Goal: Information Seeking & Learning: Compare options

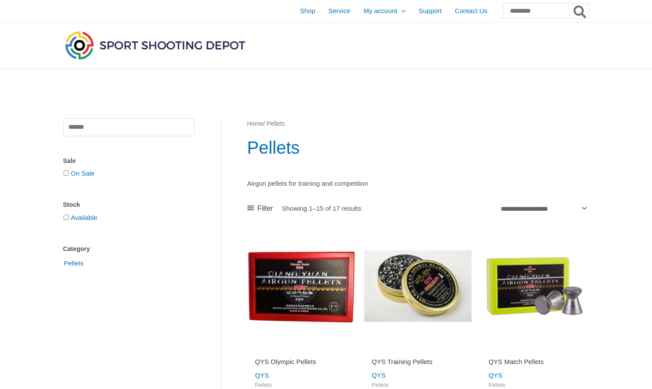
scroll to position [118, 0]
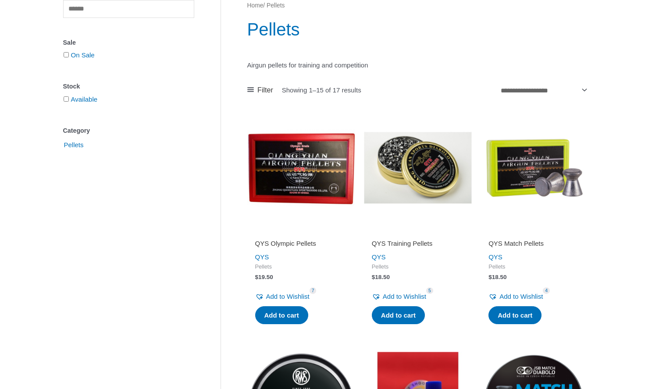
click at [427, 166] on img at bounding box center [418, 168] width 108 height 108
click at [523, 175] on img at bounding box center [534, 168] width 108 height 108
click at [390, 171] on img at bounding box center [418, 168] width 108 height 108
